Goal: Task Accomplishment & Management: Manage account settings

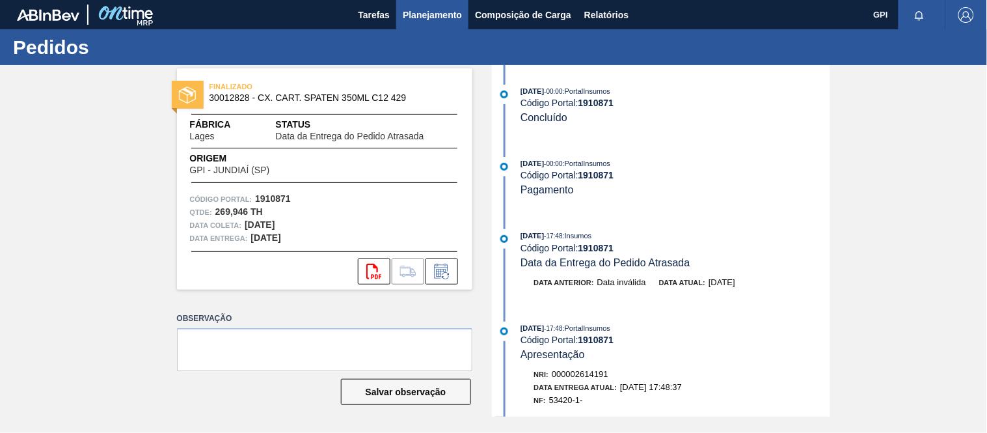
click at [411, 20] on span "Planejamento" at bounding box center [432, 15] width 59 height 16
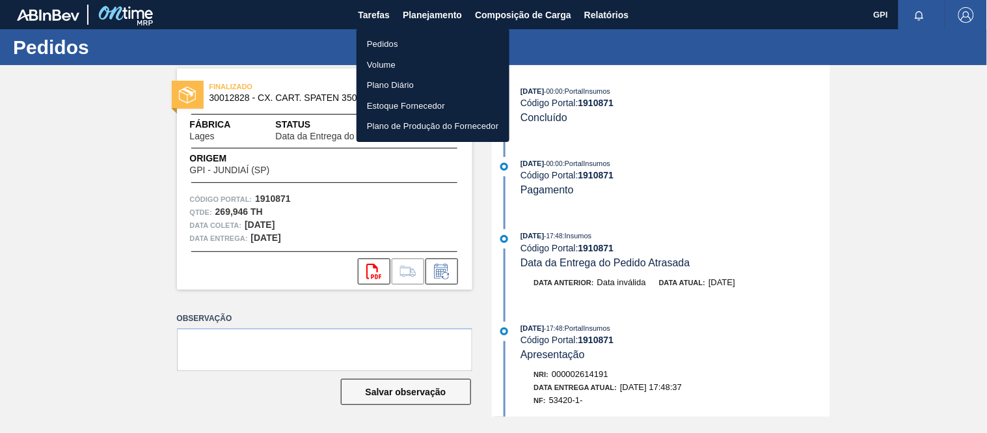
click at [385, 40] on li "Pedidos" at bounding box center [433, 44] width 153 height 21
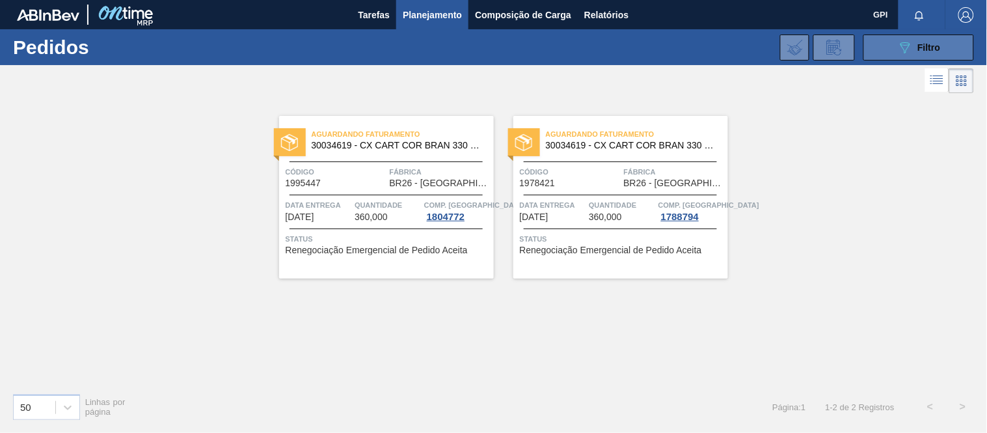
click at [877, 42] on button "089F7B8B-B2A5-4AFE-B5C0-19BA573D28AC Filtro" at bounding box center [918, 47] width 111 height 26
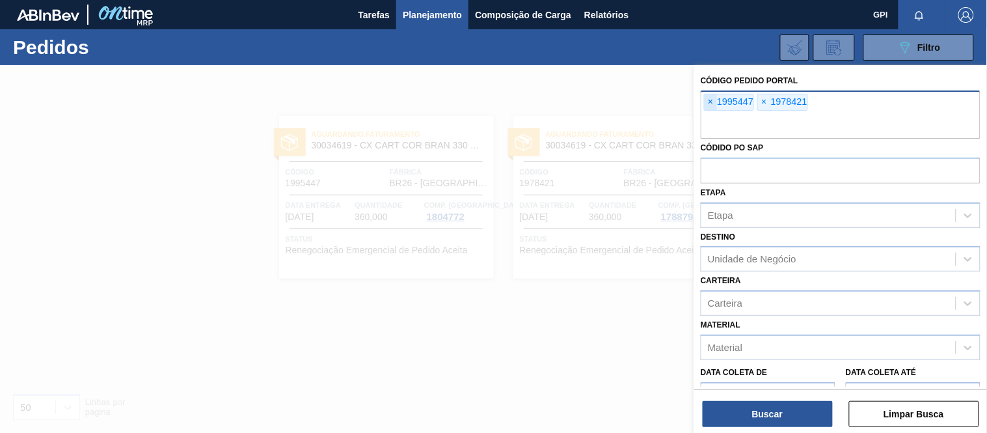
click at [712, 101] on span "×" at bounding box center [711, 102] width 12 height 16
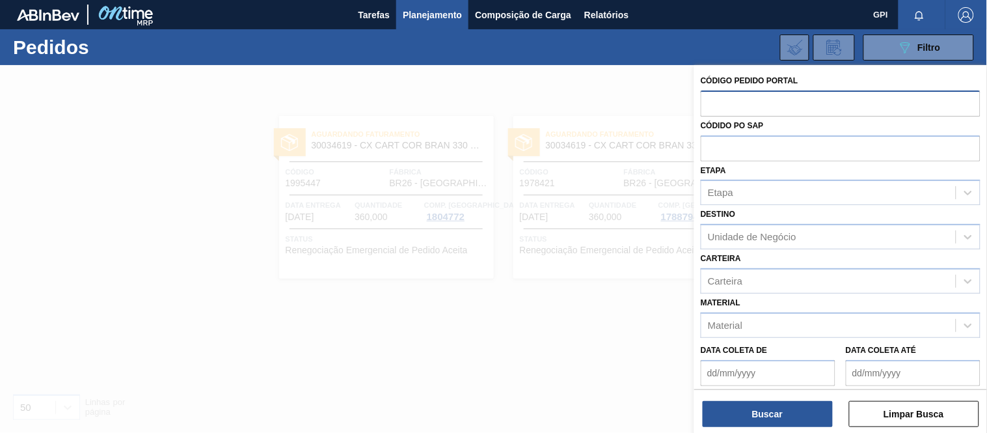
paste input "2029266"
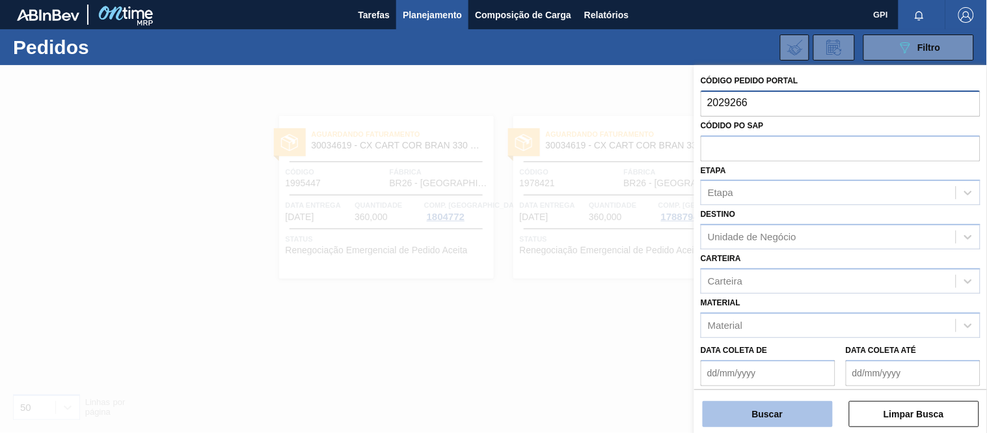
type input "2029266"
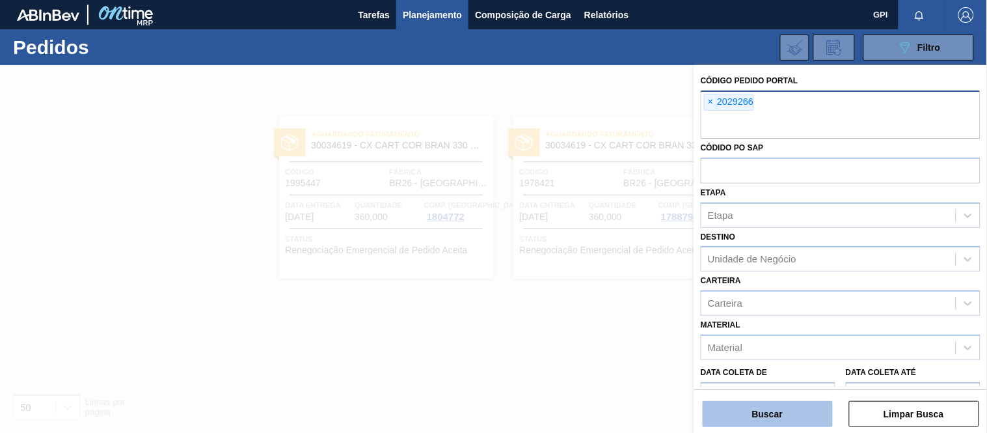
click at [778, 417] on button "Buscar" at bounding box center [768, 414] width 130 height 26
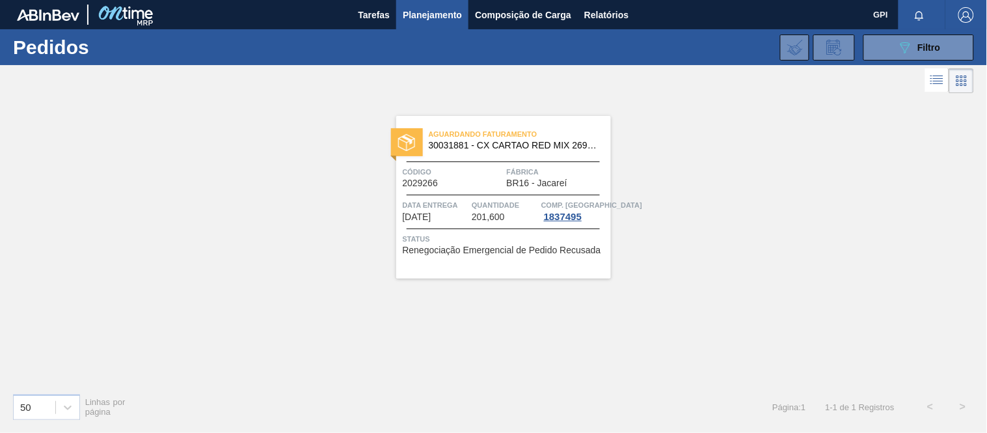
click at [504, 160] on div "Aguardando Faturamento 30031881 - CX CARTAO RED MIX 269ML LN C6 Código 2029266 …" at bounding box center [503, 197] width 215 height 163
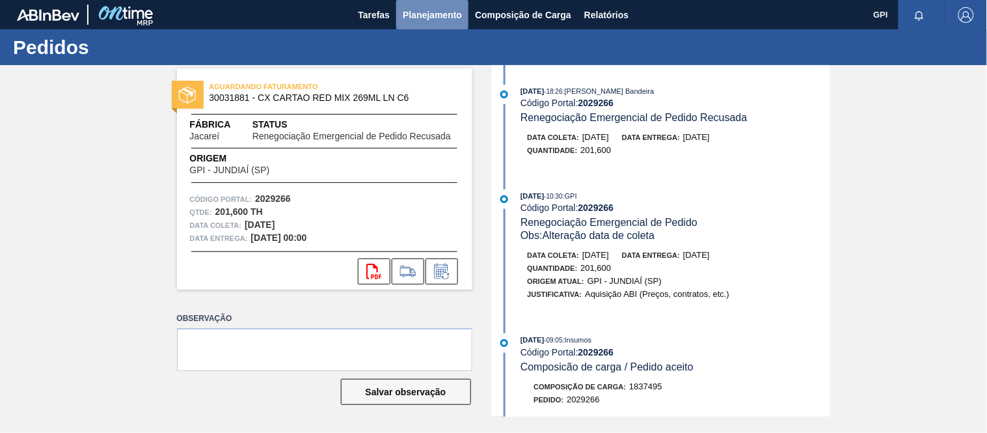
click at [452, 18] on span "Planejamento" at bounding box center [432, 15] width 59 height 16
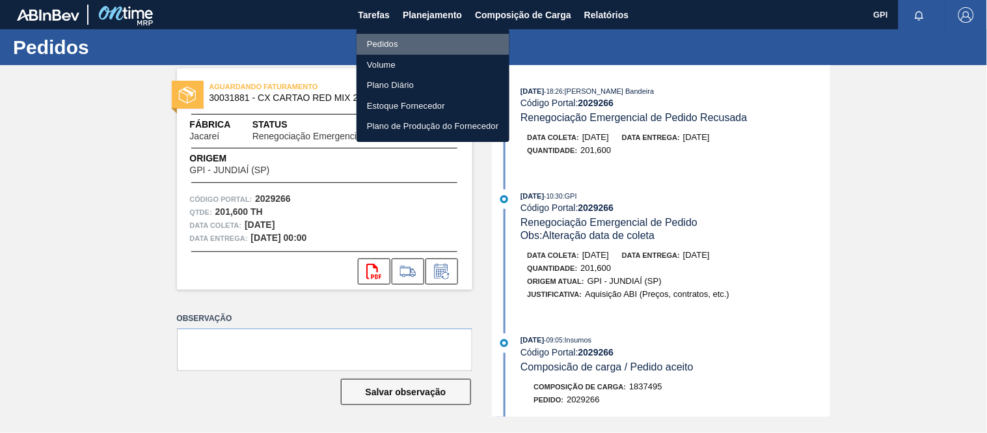
click at [398, 38] on li "Pedidos" at bounding box center [433, 44] width 153 height 21
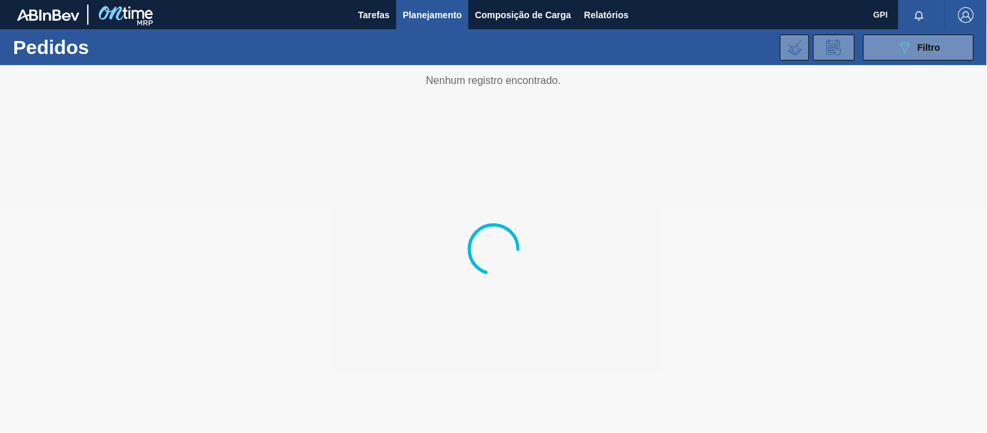
drag, startPoint x: 912, startPoint y: 49, endPoint x: 915, endPoint y: 61, distance: 11.5
click at [912, 49] on icon "089F7B8B-B2A5-4AFE-B5C0-19BA573D28AC" at bounding box center [905, 48] width 16 height 16
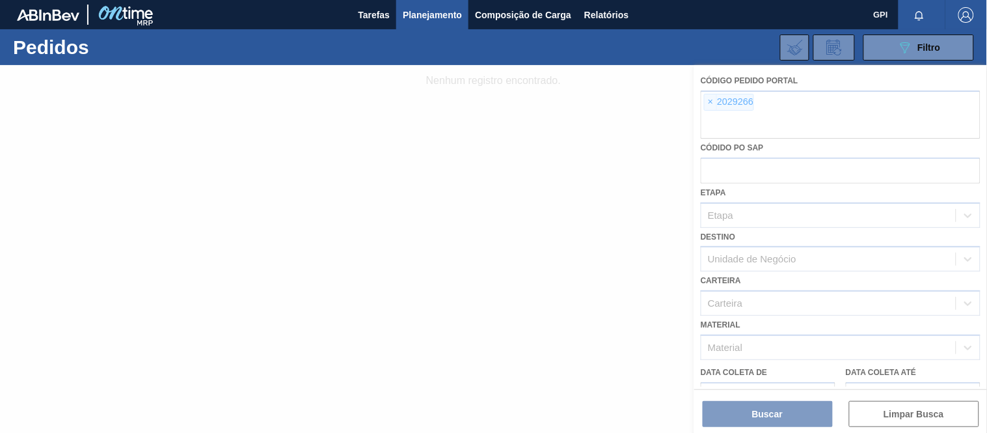
click at [710, 100] on div at bounding box center [493, 249] width 987 height 368
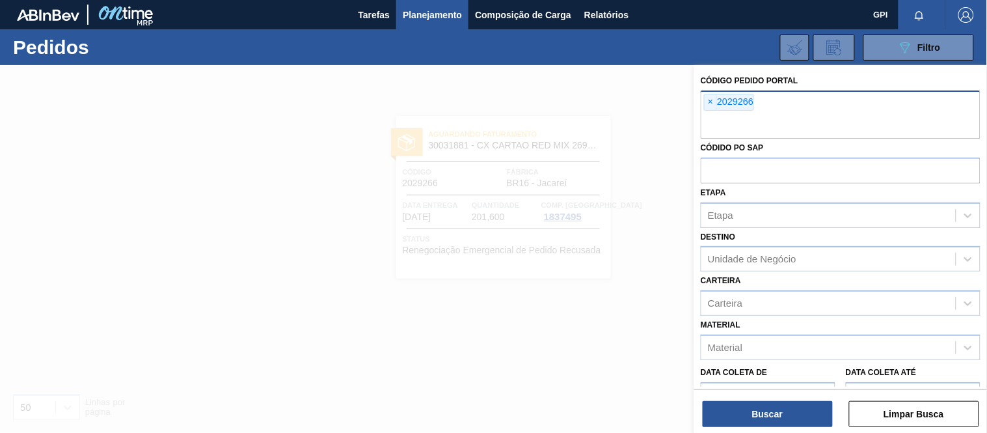
click at [718, 116] on input "text" at bounding box center [841, 126] width 280 height 25
click at [705, 92] on div "× 2029266" at bounding box center [841, 114] width 280 height 48
click at [707, 98] on span "×" at bounding box center [711, 102] width 12 height 16
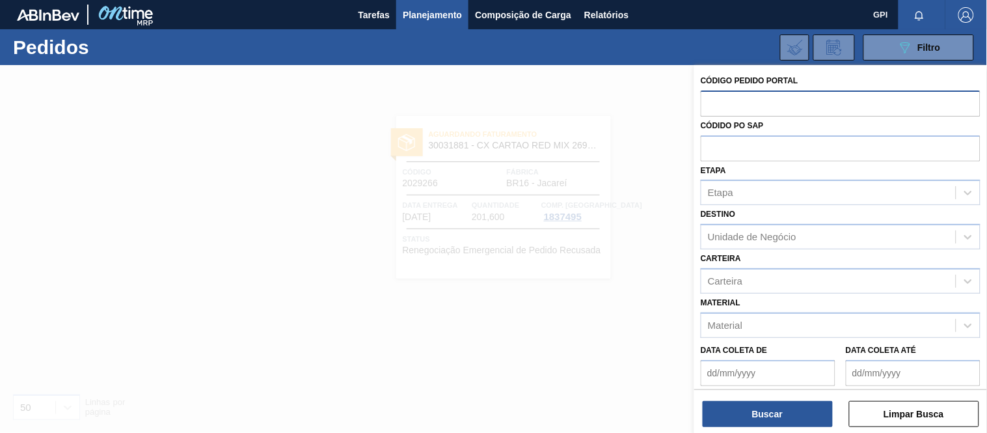
paste input "text"
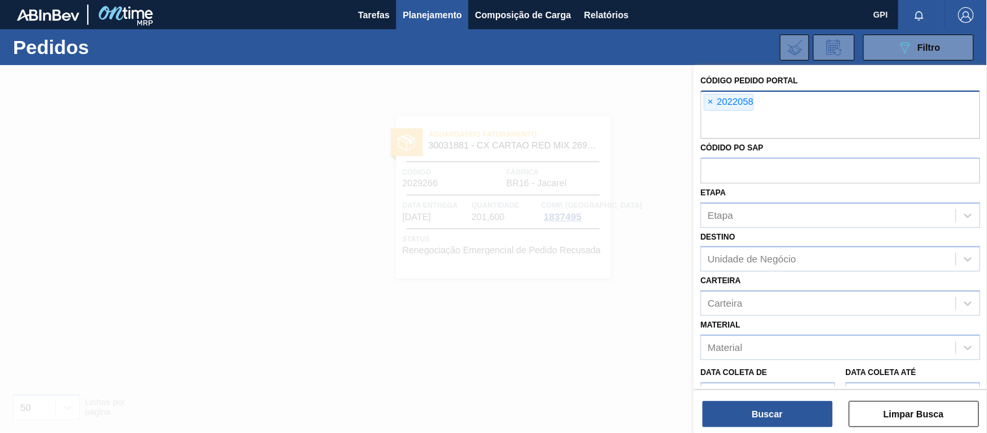
click at [828, 117] on input "text" at bounding box center [841, 126] width 280 height 25
paste input "2022061"
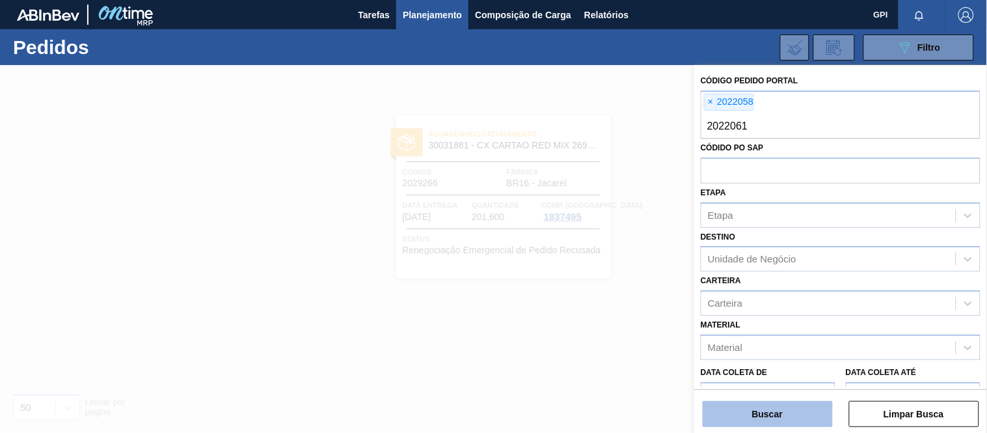
type input "2022061"
click at [791, 418] on button "Buscar" at bounding box center [768, 414] width 130 height 26
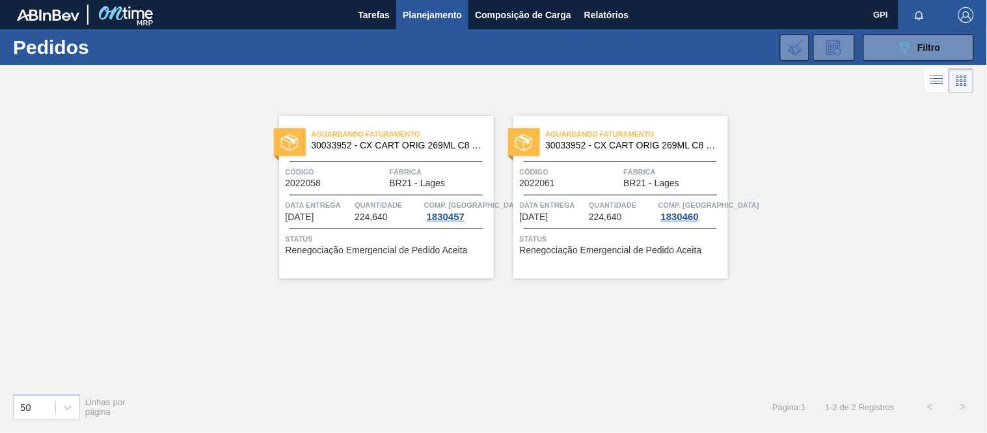
click at [396, 179] on span "BR21 - Lages" at bounding box center [418, 183] width 56 height 10
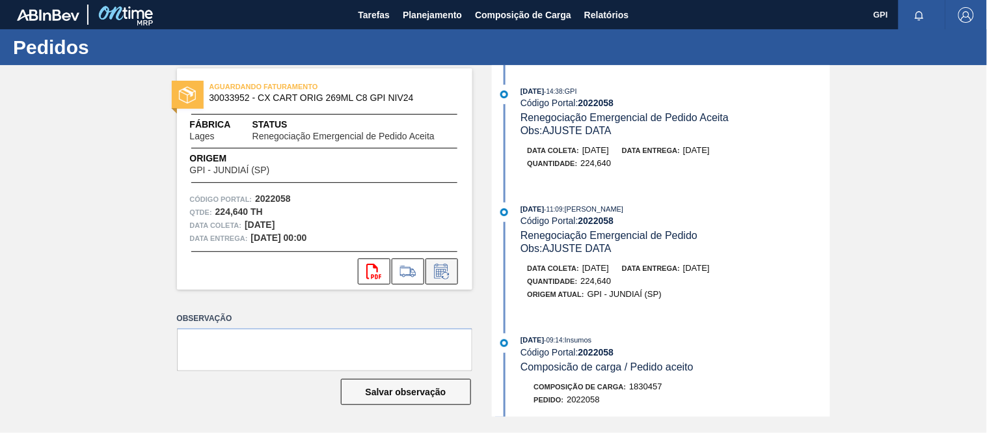
click at [449, 276] on icon at bounding box center [441, 272] width 21 height 16
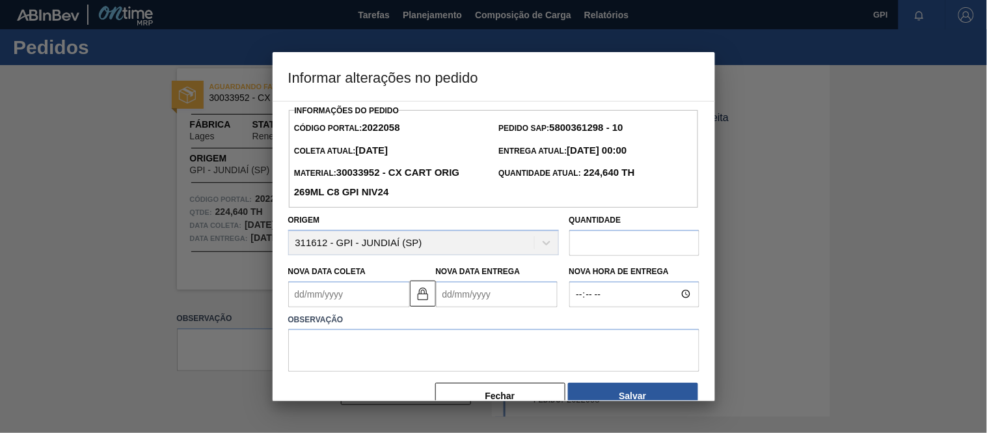
click at [393, 297] on Coleta2022058 "Nova Data Coleta" at bounding box center [349, 294] width 122 height 26
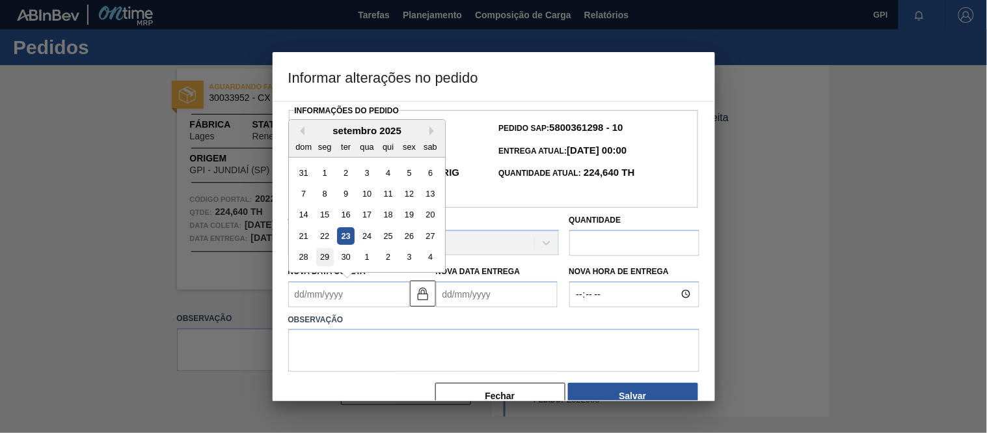
click at [329, 262] on div "29" at bounding box center [325, 257] width 18 height 18
type Coleta2022058 "[DATE]"
type Entrega2022058 "[DATE]"
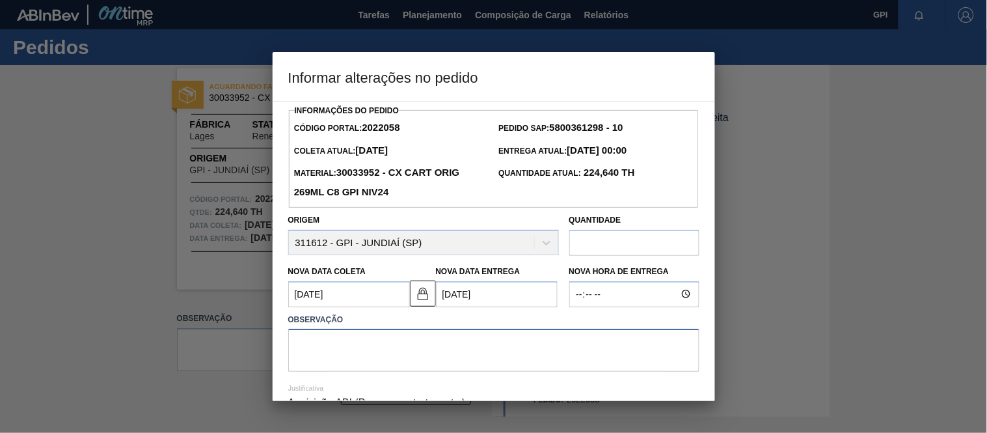
click at [348, 357] on textarea at bounding box center [493, 350] width 411 height 43
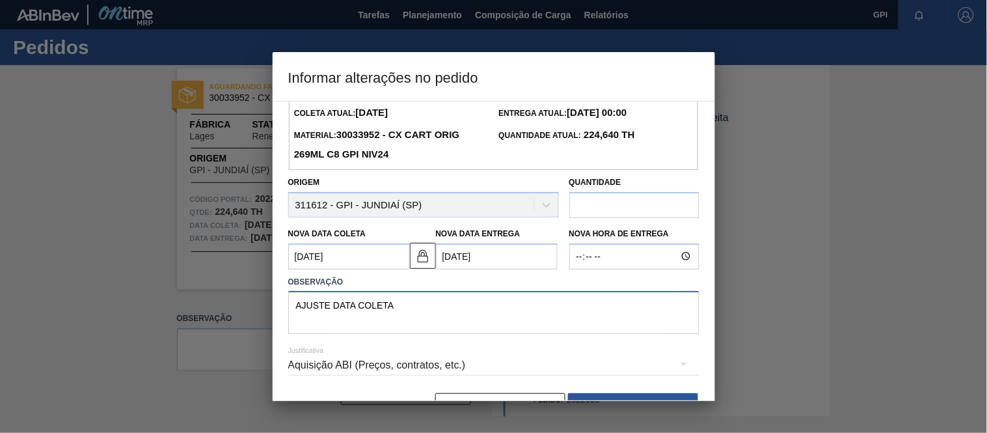
scroll to position [55, 0]
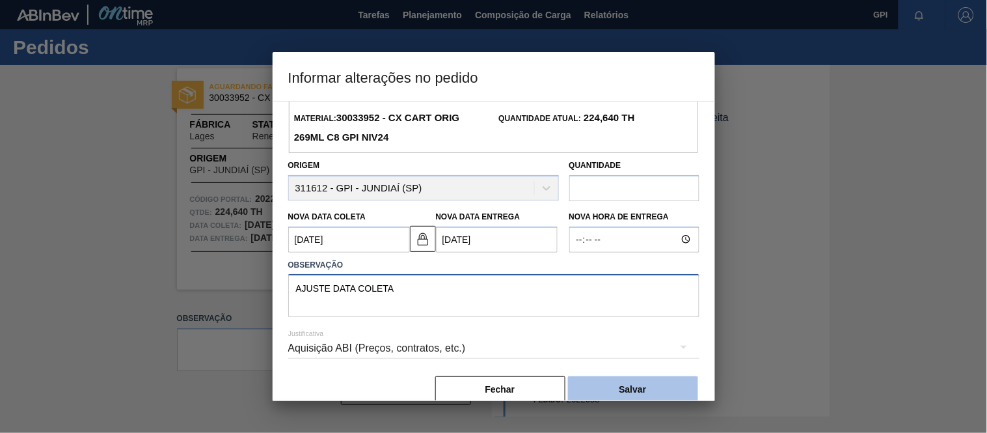
type textarea "AJUSTE DATA COLETA"
click at [595, 384] on button "Salvar" at bounding box center [633, 389] width 130 height 26
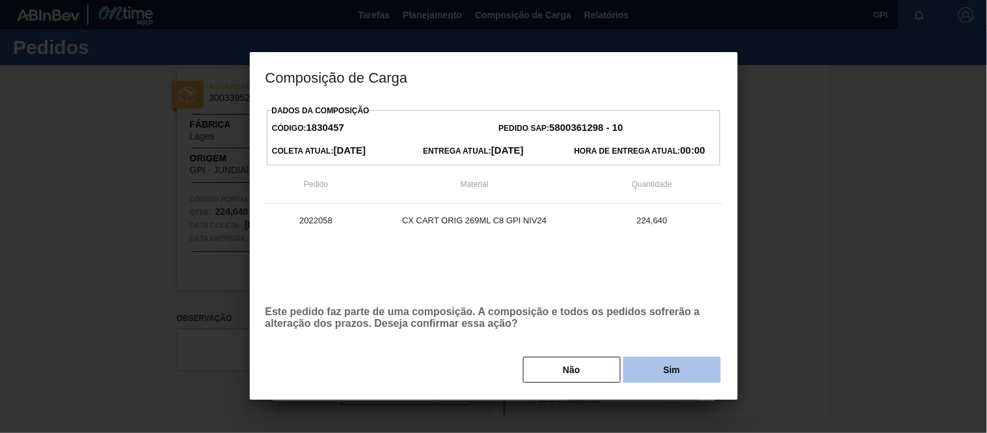
click at [666, 368] on button "Sim" at bounding box center [672, 370] width 98 height 26
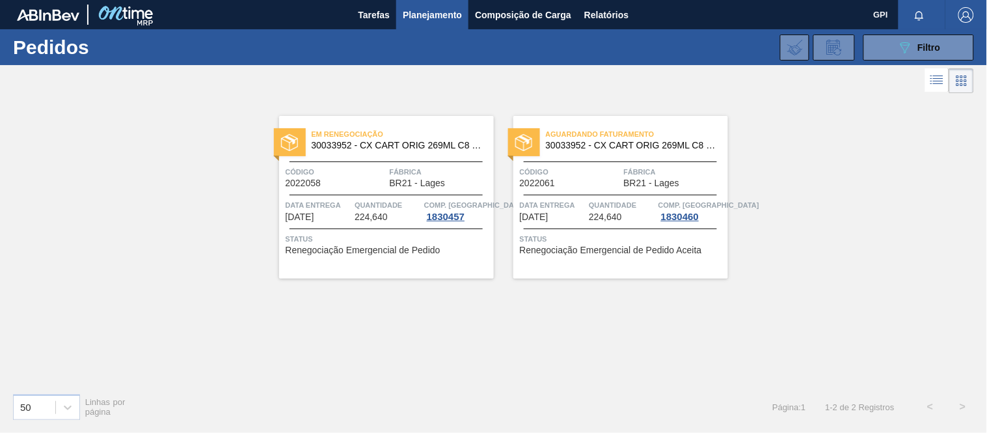
click at [588, 178] on span "Código" at bounding box center [570, 171] width 101 height 13
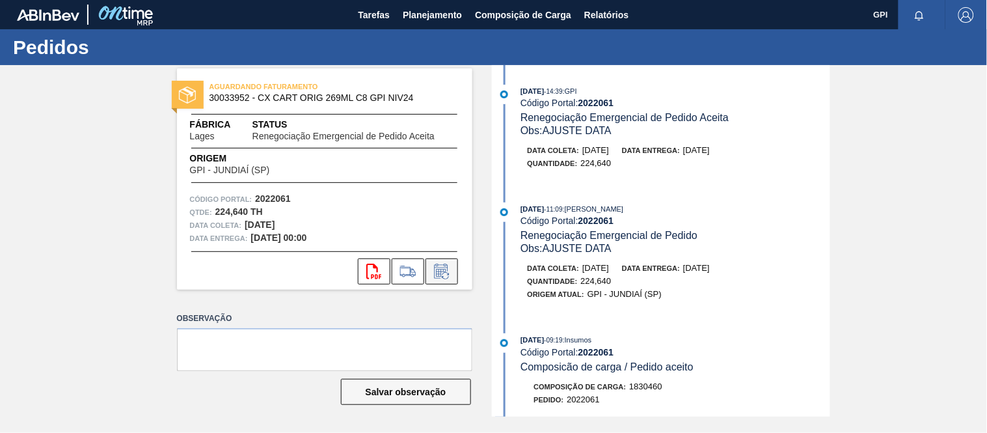
click at [444, 273] on icon at bounding box center [441, 272] width 21 height 16
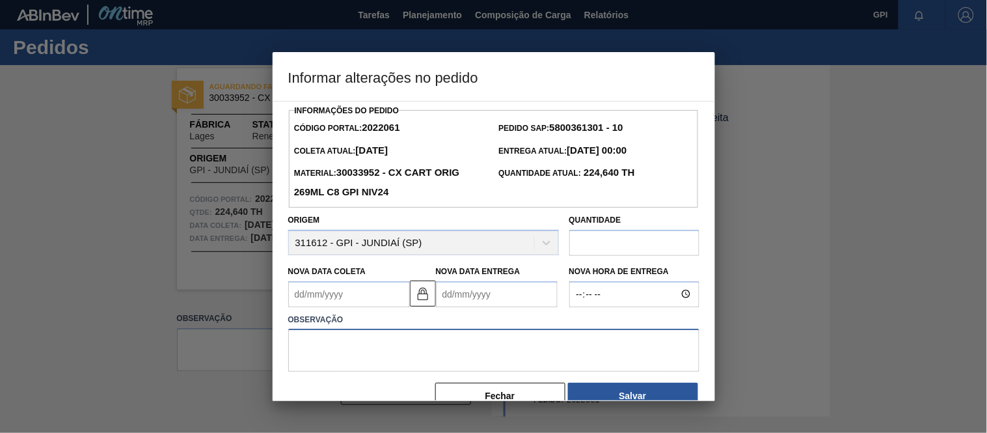
click at [370, 347] on textarea at bounding box center [493, 350] width 411 height 43
paste textarea "2022061"
type textarea "2022061"
click at [380, 303] on Coleta2022061 "Nova Data Coleta" at bounding box center [349, 294] width 122 height 26
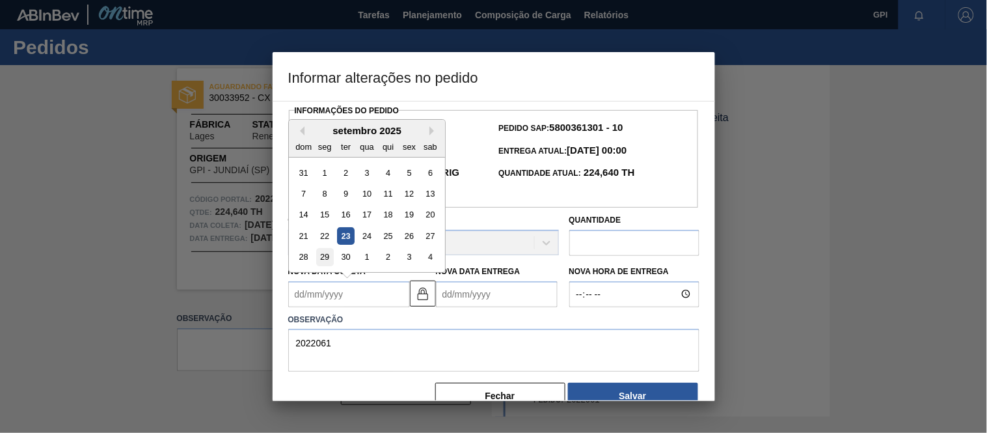
click at [324, 260] on div "29" at bounding box center [325, 257] width 18 height 18
type Coleta2022061 "[DATE]"
type Entrega2022061 "[DATE]"
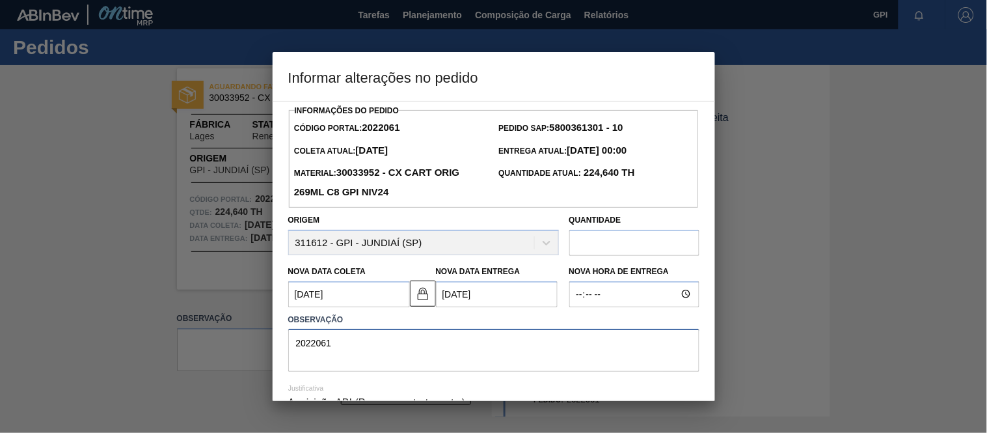
drag, startPoint x: 377, startPoint y: 346, endPoint x: 198, endPoint y: 326, distance: 180.1
click at [198, 326] on div "Informar alterações no pedido Informações do Pedido Código Portal: 2022061 Pedi…" at bounding box center [493, 216] width 987 height 433
paste textarea "A"
drag, startPoint x: 377, startPoint y: 342, endPoint x: 254, endPoint y: 349, distance: 123.8
click at [254, 349] on div "Informar alterações no pedido Informações do Pedido Código Portal: 2022061 Pedi…" at bounding box center [493, 216] width 987 height 433
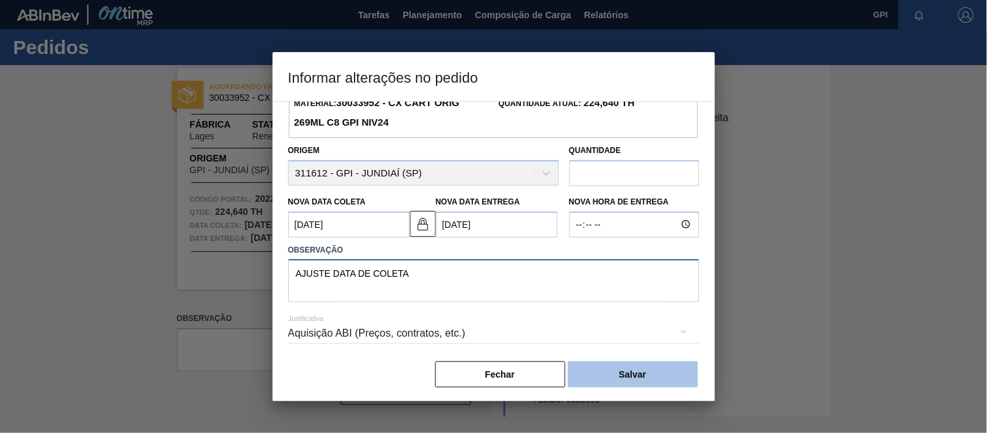
scroll to position [76, 0]
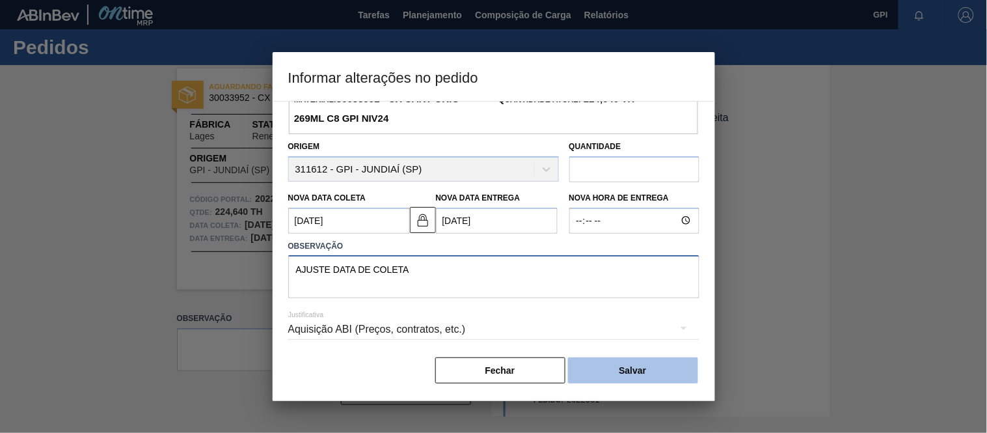
type textarea "AJUSTE DATA DE COLETA"
click at [620, 372] on button "Salvar" at bounding box center [633, 370] width 130 height 26
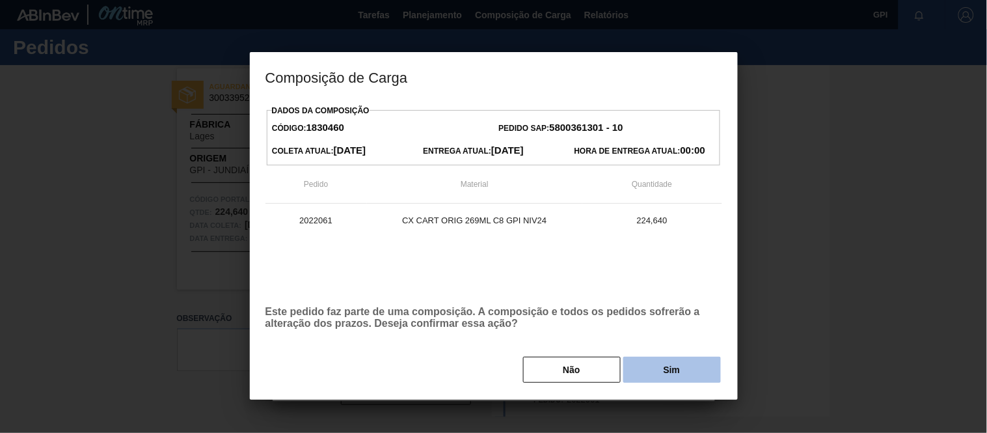
click at [651, 372] on button "Sim" at bounding box center [672, 370] width 98 height 26
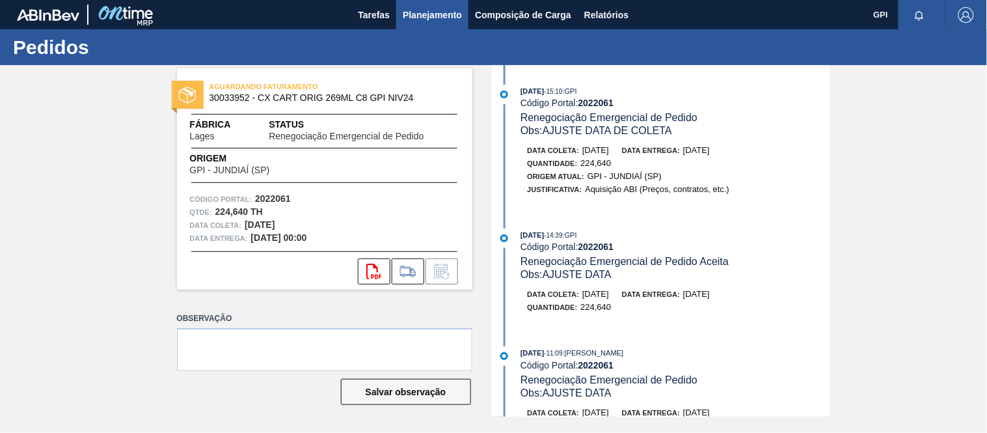
click at [397, 8] on button "Planejamento" at bounding box center [432, 14] width 72 height 29
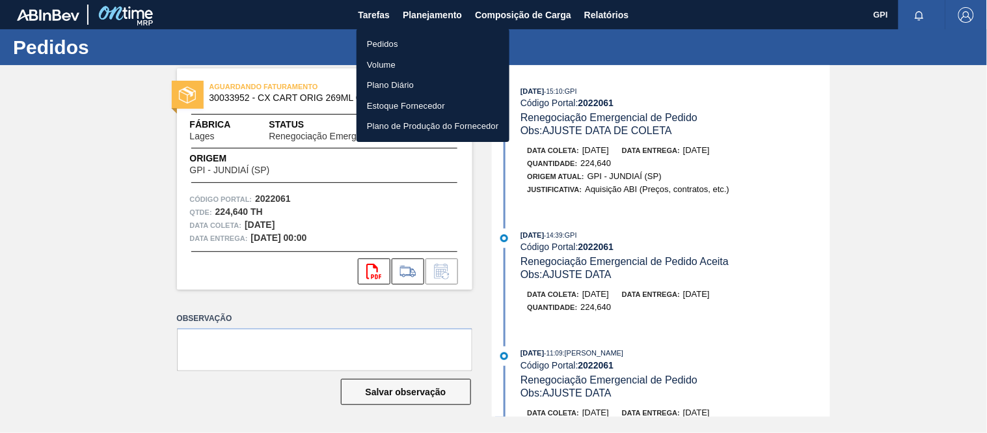
click at [373, 37] on li "Pedidos" at bounding box center [433, 44] width 153 height 21
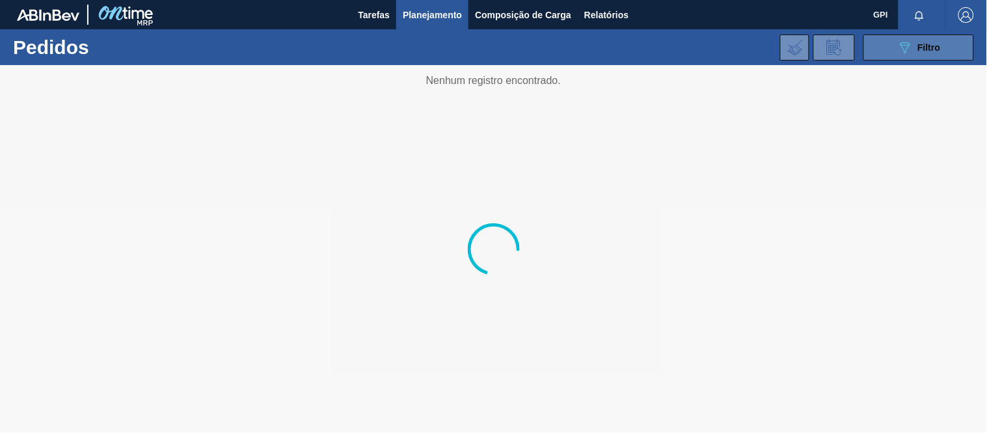
click at [901, 46] on icon "089F7B8B-B2A5-4AFE-B5C0-19BA573D28AC" at bounding box center [905, 48] width 16 height 16
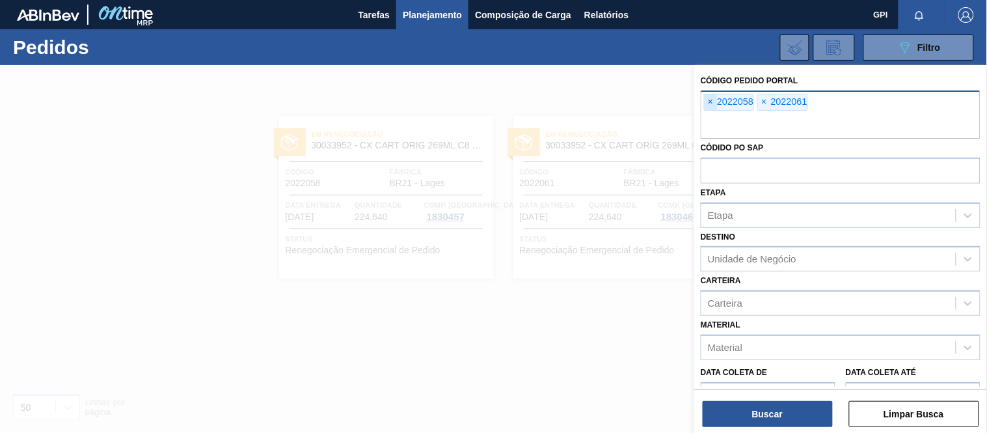
click at [716, 101] on span "×" at bounding box center [711, 102] width 12 height 16
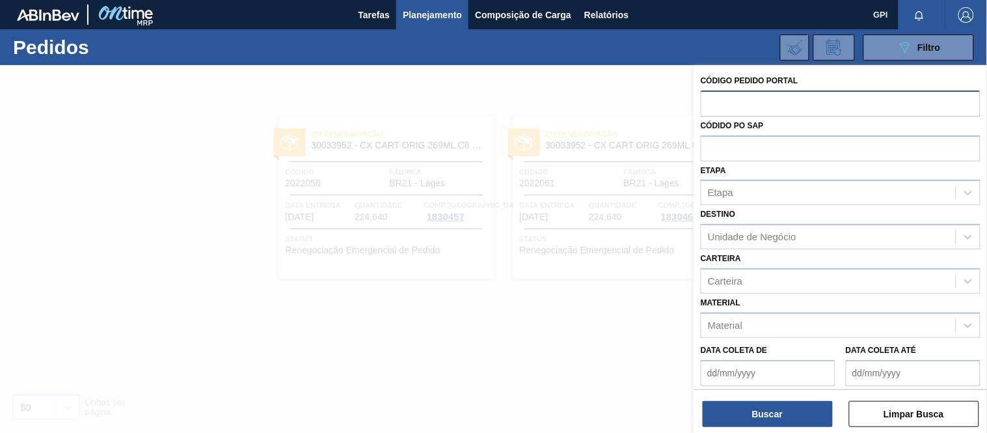
paste input "2029853"
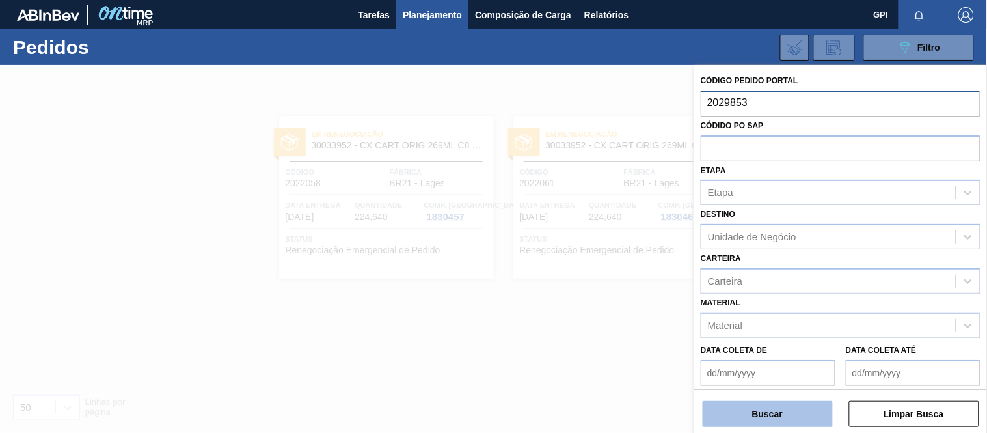
type input "2029853"
click at [786, 422] on button "Buscar" at bounding box center [768, 414] width 130 height 26
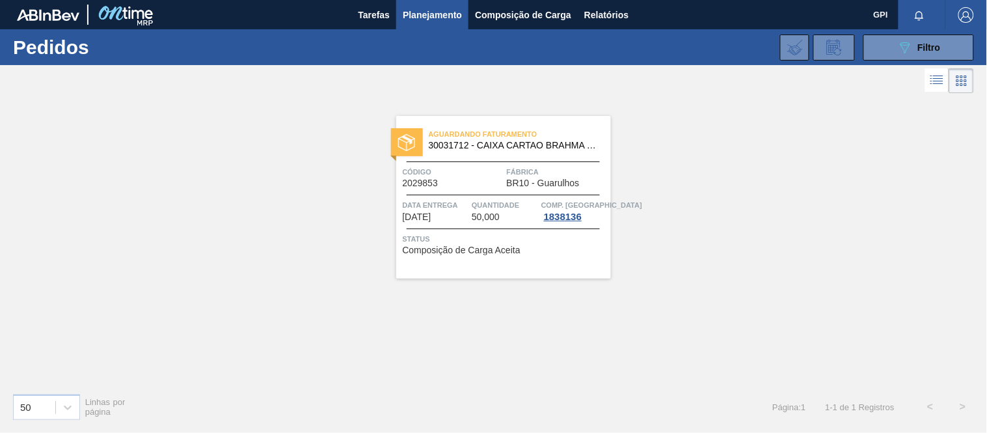
click at [450, 187] on div "Código 2029853" at bounding box center [453, 176] width 101 height 23
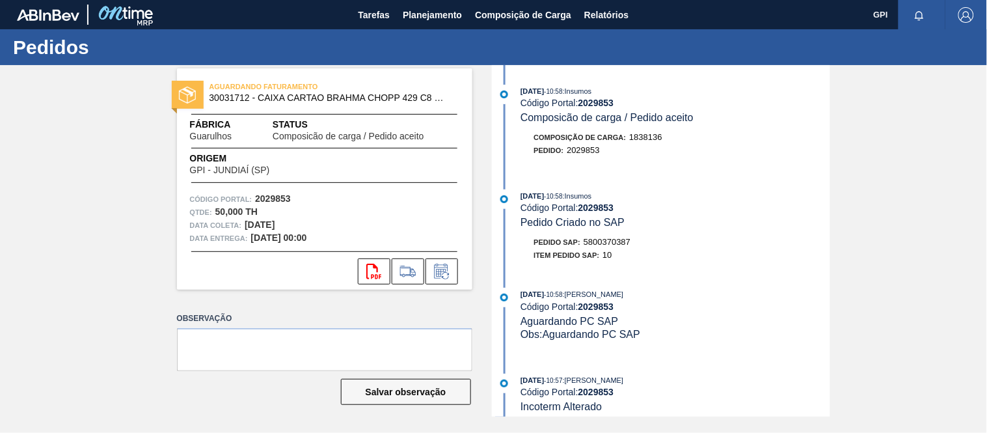
click at [625, 244] on span "5800370387" at bounding box center [607, 242] width 47 height 10
copy span "5800370387"
click at [640, 243] on div "Pedido SAP: 5800370387" at bounding box center [675, 242] width 309 height 13
click at [623, 244] on span "5800370387" at bounding box center [607, 242] width 47 height 10
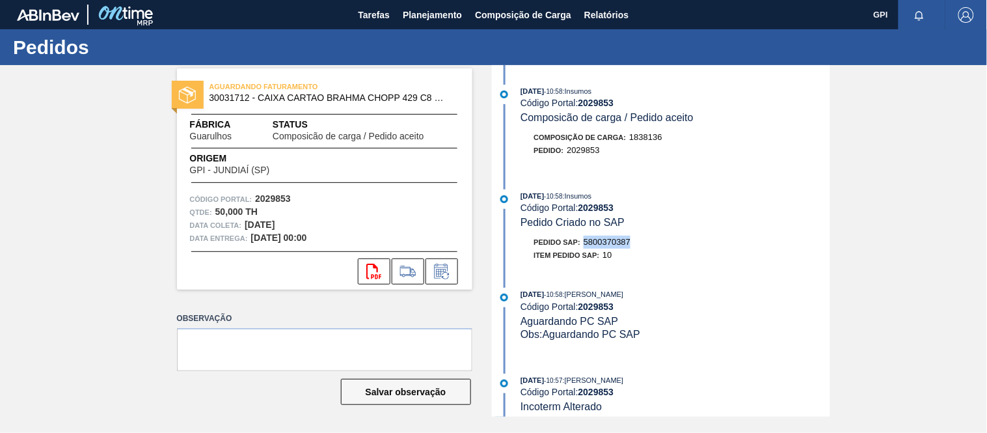
click at [623, 244] on span "5800370387" at bounding box center [607, 242] width 47 height 10
copy span "5800370387"
